Goal: Use online tool/utility

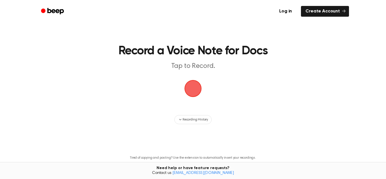
click at [199, 87] on span "button" at bounding box center [192, 88] width 17 height 17
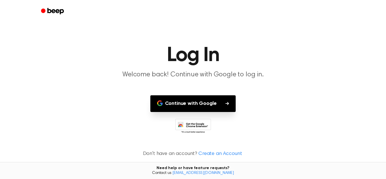
click at [204, 107] on button "Continue with Google" at bounding box center [193, 103] width 86 height 17
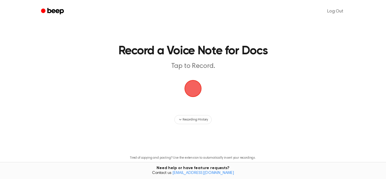
click at [188, 95] on span "button" at bounding box center [193, 88] width 18 height 18
click at [188, 95] on span "button" at bounding box center [192, 88] width 17 height 17
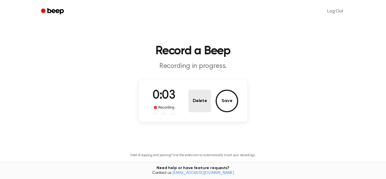
click at [205, 102] on button "Delete" at bounding box center [199, 100] width 23 height 23
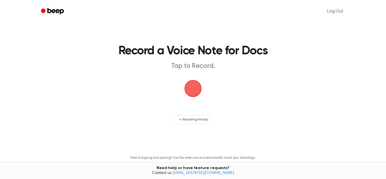
click at [189, 90] on span "button" at bounding box center [193, 88] width 18 height 18
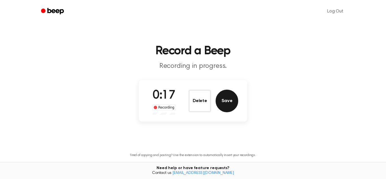
click at [224, 111] on button "Save" at bounding box center [226, 100] width 23 height 23
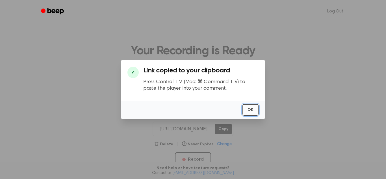
click at [254, 112] on button "OK" at bounding box center [250, 110] width 16 height 12
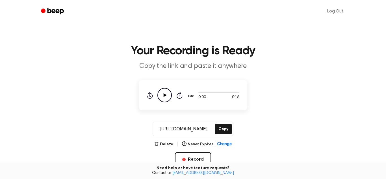
click at [165, 96] on icon "Play Audio" at bounding box center [164, 95] width 14 height 14
click at [153, 97] on div "Rewind 5 seconds Pause Audio Skip 5 seconds" at bounding box center [164, 95] width 36 height 14
click at [150, 97] on icon "Rewind 5 seconds" at bounding box center [149, 94] width 6 height 7
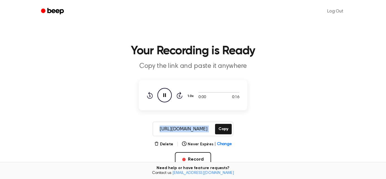
click at [150, 97] on icon "Rewind 5 seconds" at bounding box center [149, 94] width 6 height 7
